Goal: Information Seeking & Learning: Learn about a topic

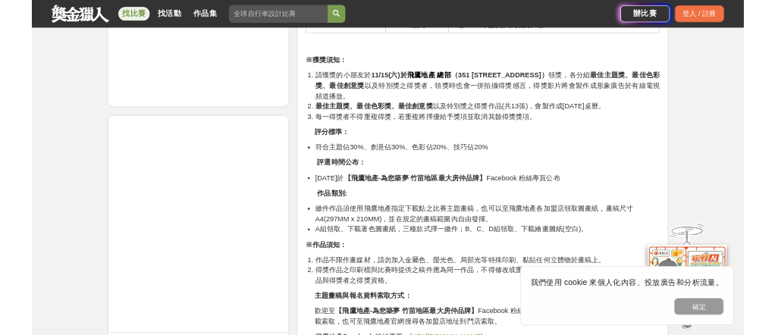
scroll to position [1447, 0]
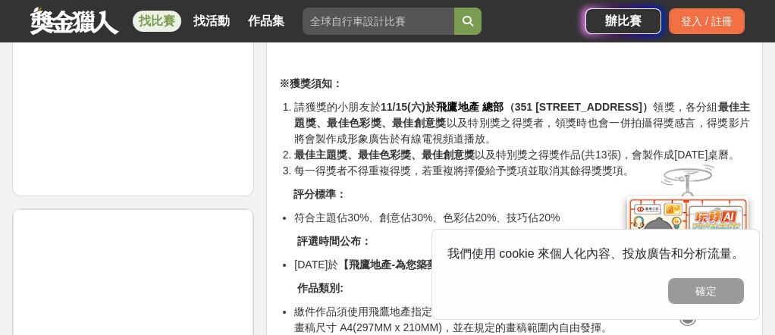
click at [421, 176] on div "繪畫主題 : 【 未來城市 】 在未來城市的主題下，參賽的小朋友們可以運用他們豐富的想像力和創造力，描繪出心目中理想的未來城市。這些未來城市可以擁有先進的科技…" at bounding box center [514, 195] width 471 height 2081
drag, startPoint x: 379, startPoint y: 211, endPoint x: 436, endPoint y: 205, distance: 57.1
click at [436, 211] on span "符合主題佔30%、創意佔30%、色彩佔20%、技巧佔20%" at bounding box center [426, 217] width 265 height 12
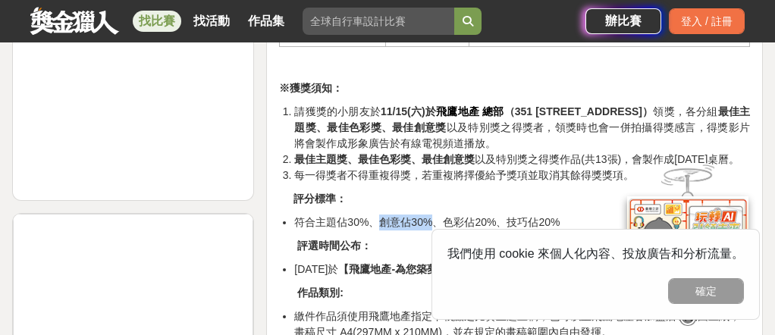
scroll to position [1441, 0]
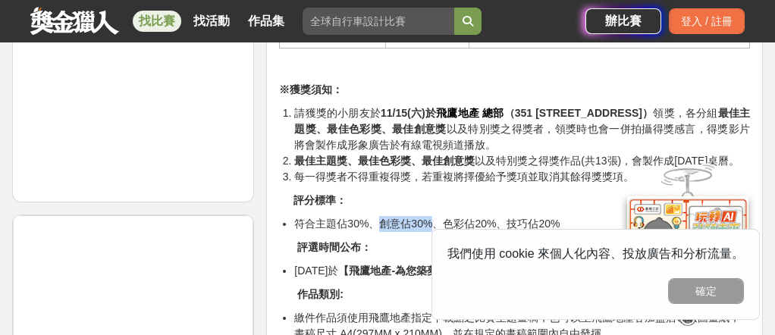
drag, startPoint x: 720, startPoint y: 297, endPoint x: 691, endPoint y: 290, distance: 29.6
click at [720, 297] on button "確定" at bounding box center [706, 291] width 76 height 26
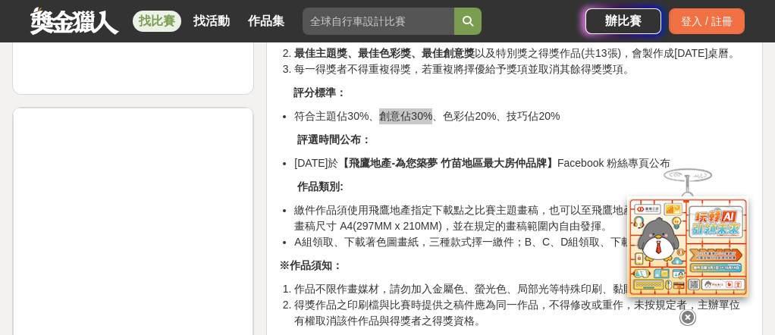
scroll to position [1648, 0]
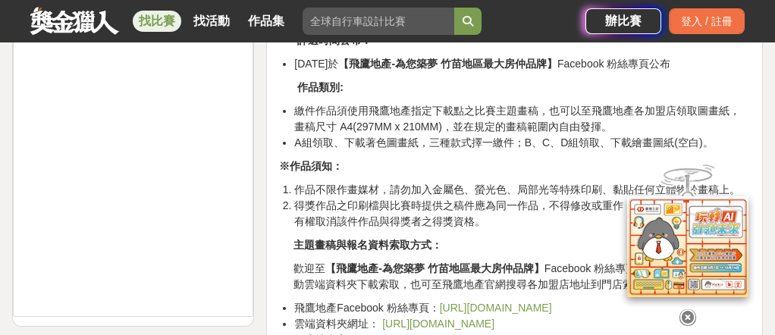
drag, startPoint x: 330, startPoint y: 127, endPoint x: 412, endPoint y: 124, distance: 82.0
click at [412, 124] on ul "繳件作品須使用飛鷹地產指定下載點之比賽主題畫稿，也可以至飛鷹地產各加盟店領取圖畫紙，畫稿尺寸 A4(297MM x 210MM)，並在規定的畫稿範圍內自由發揮…" at bounding box center [514, 127] width 471 height 48
drag, startPoint x: 346, startPoint y: 121, endPoint x: 418, endPoint y: 120, distance: 72.8
click at [418, 120] on span "繳件作品須使用飛鷹地產指定下載點之比賽主題畫稿，也可以至飛鷹地產各加盟店領取圖畫紙，畫稿尺寸 A4(297MM x 210MM)，並在規定的畫稿範圍內自由發揮。" at bounding box center [517, 119] width 446 height 28
click at [404, 199] on span "得獎作品之印刷檔與比賽時提供之稿件應為同一作品，不得修改或重作，未按規定者，主辦單位有權取消該件作品與得獎者之得獎資格。" at bounding box center [517, 213] width 446 height 28
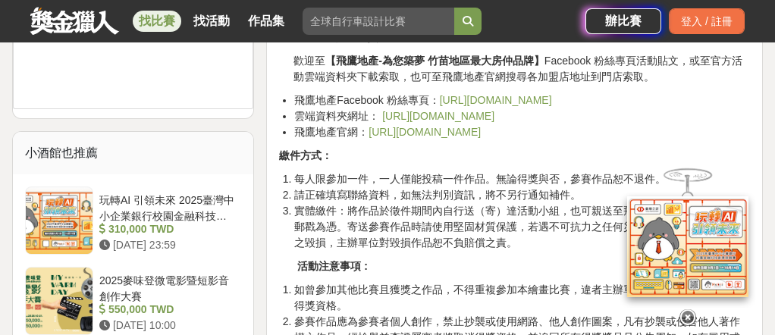
scroll to position [1855, 0]
click at [425, 190] on span "請正確填寫聯絡資料，如無法判別資訊，將不另行通知補件。" at bounding box center [437, 195] width 287 height 12
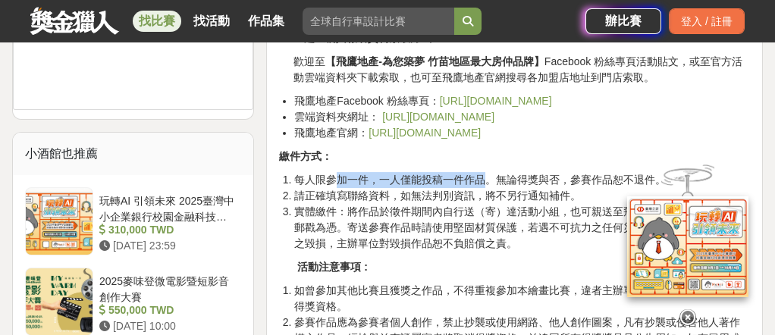
drag, startPoint x: 337, startPoint y: 173, endPoint x: 481, endPoint y: 174, distance: 144.0
click at [481, 174] on span "每人限參加一件，一人僅能投稿一件作品。無論得獎與否，參賽作品恕不退件。" at bounding box center [479, 180] width 371 height 12
click at [471, 205] on span "實體繳件：將作品於徵件期間內自行送（寄）達活動小組，也可親送至飛鷹地產各分店，郵寄以郵戳為憑。寄送參賽作品時請使用堅固材質保護，若遇不可抗力之任何災變、意外等…" at bounding box center [517, 227] width 446 height 44
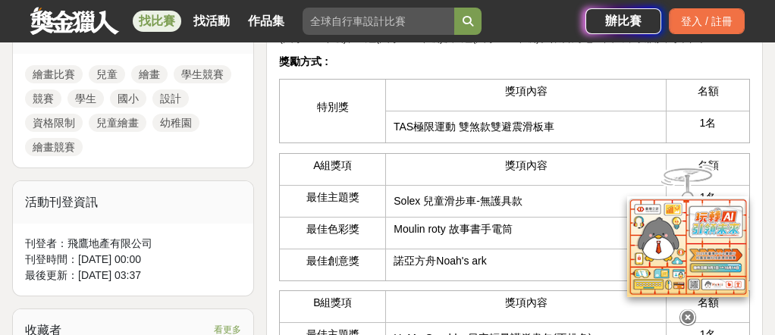
scroll to position [729, 0]
